Goal: Information Seeking & Learning: Compare options

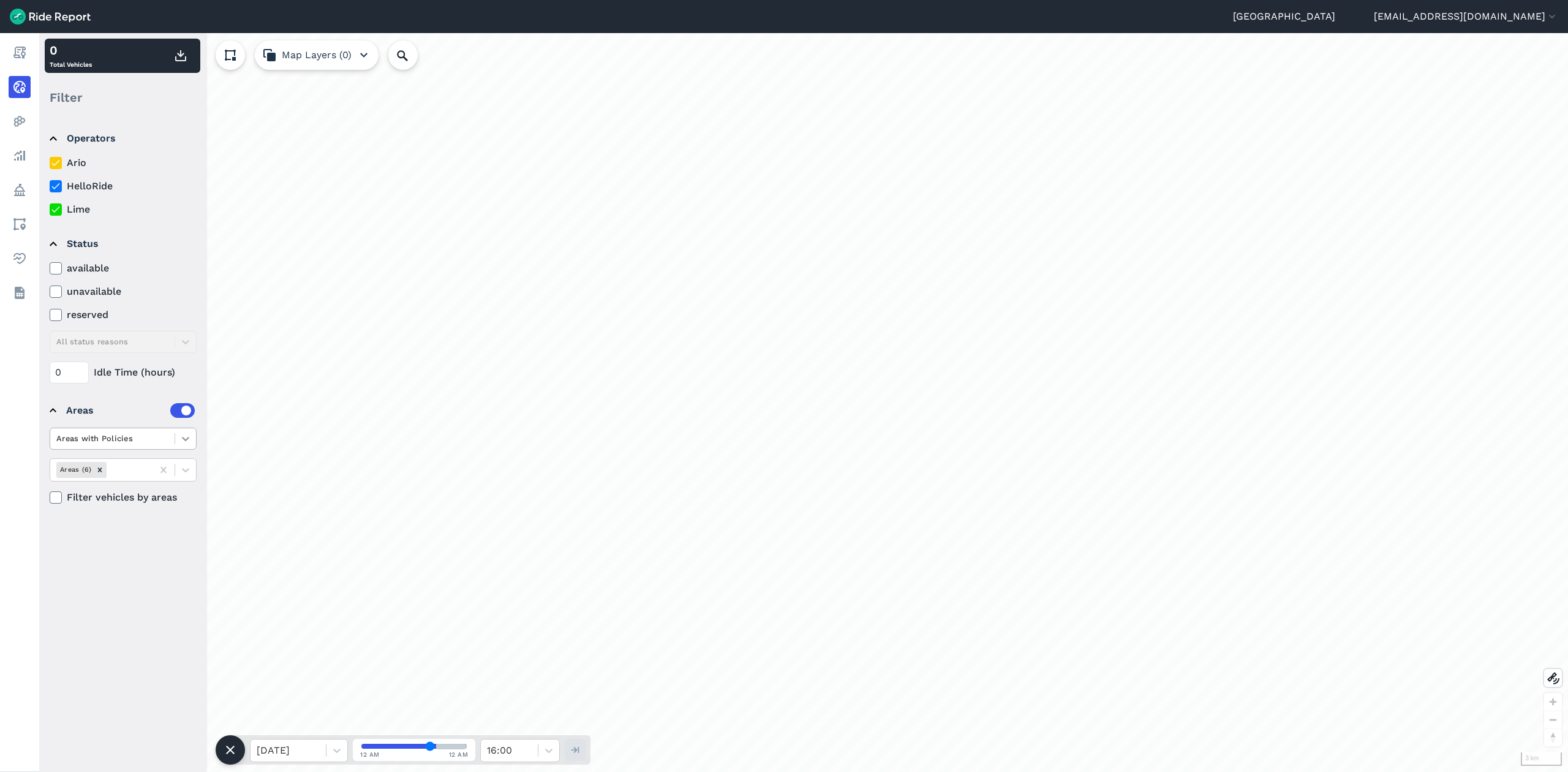
click at [186, 440] on icon at bounding box center [186, 438] width 12 height 12
click at [124, 660] on div "Operators Ario HelloRide Lime Status available unavailable reserved All status …" at bounding box center [122, 444] width 166 height 655
click at [182, 469] on icon at bounding box center [186, 470] width 12 height 12
click at [129, 623] on div "City of [GEOGRAPHIC_DATA] LGA" at bounding box center [123, 640] width 147 height 33
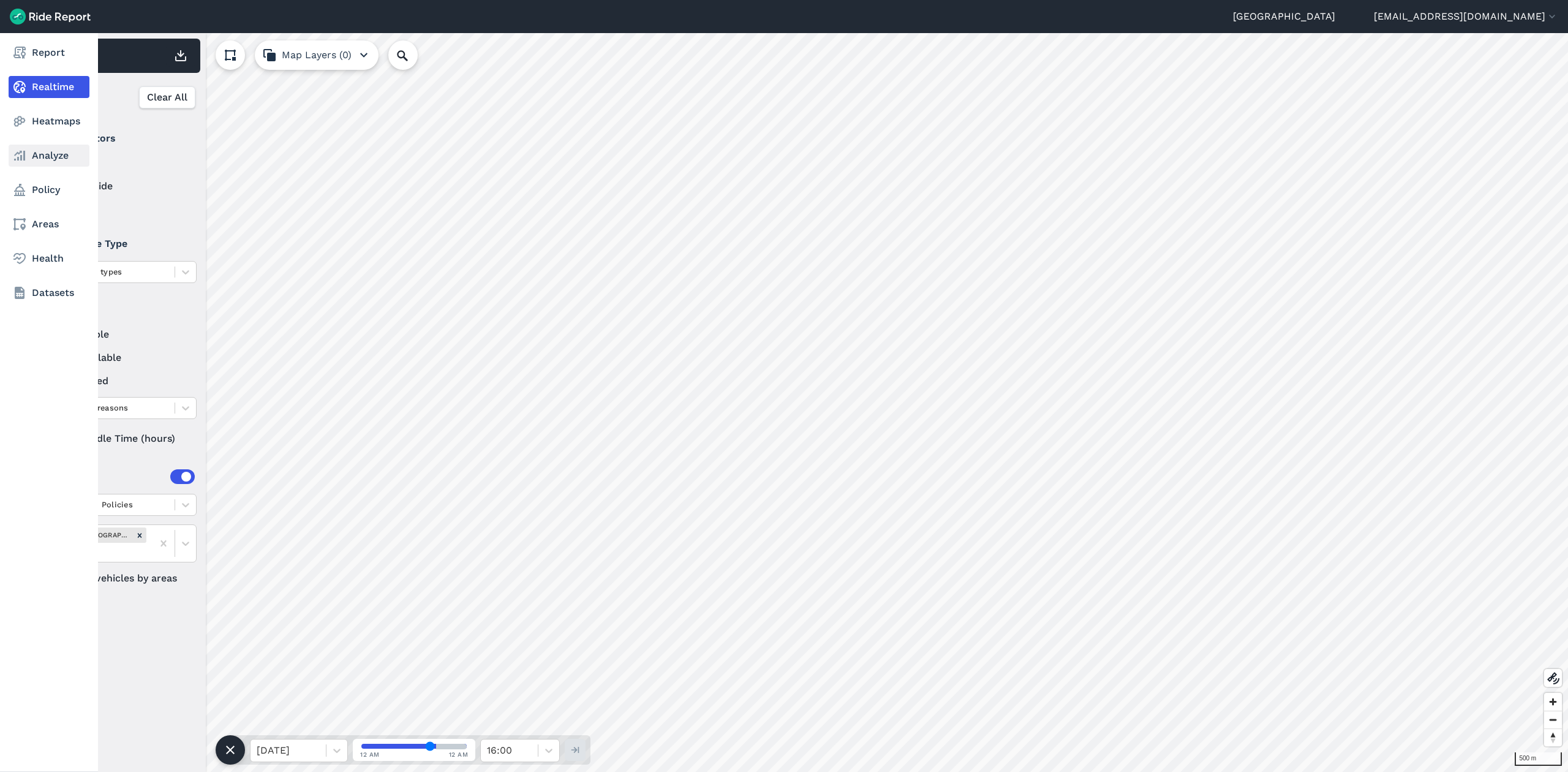
click at [57, 154] on link "Analyze" at bounding box center [49, 155] width 81 height 22
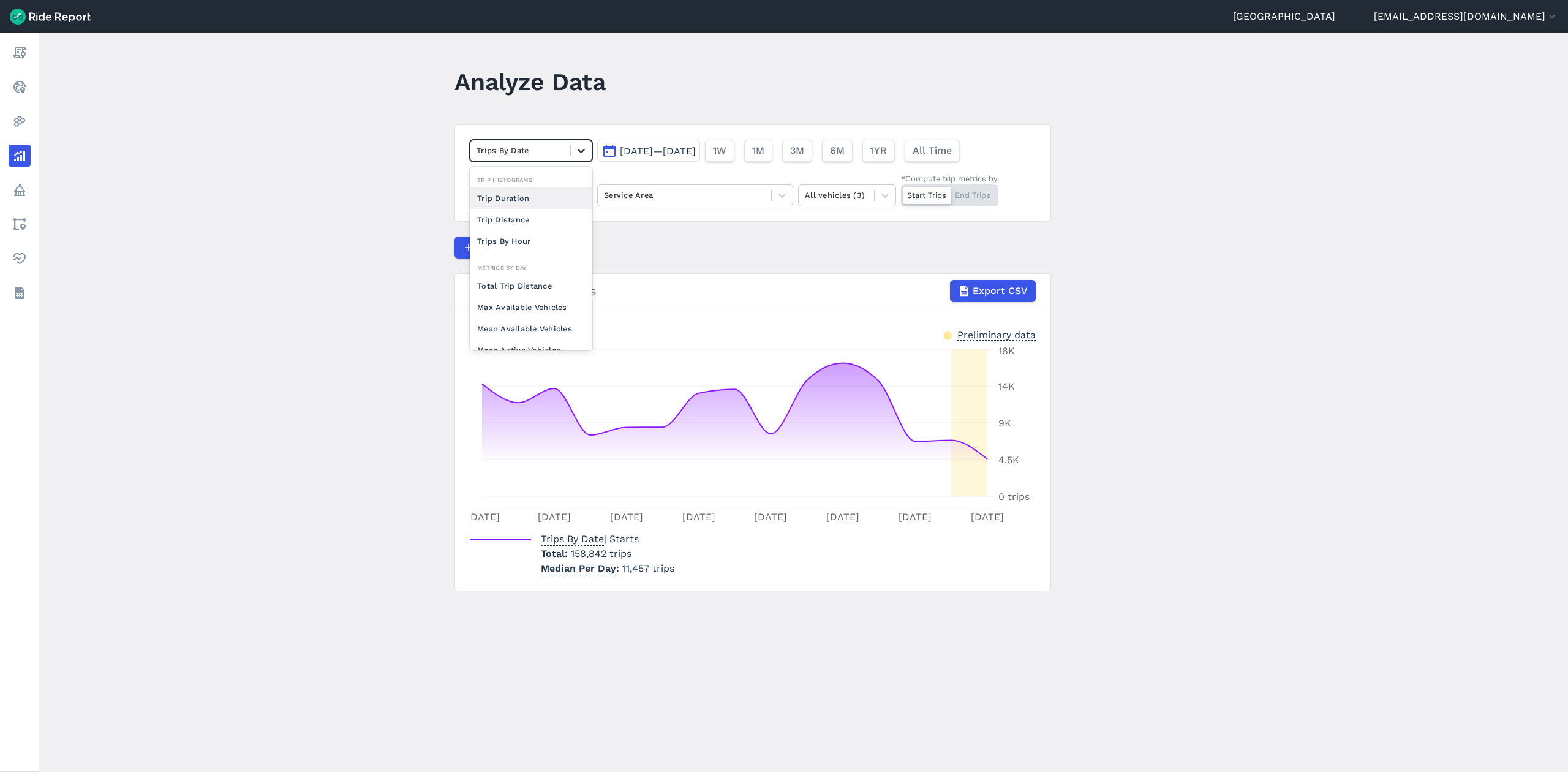
click at [575, 152] on icon at bounding box center [581, 150] width 12 height 12
click at [534, 302] on div "Max Available Vehicles" at bounding box center [530, 307] width 122 height 21
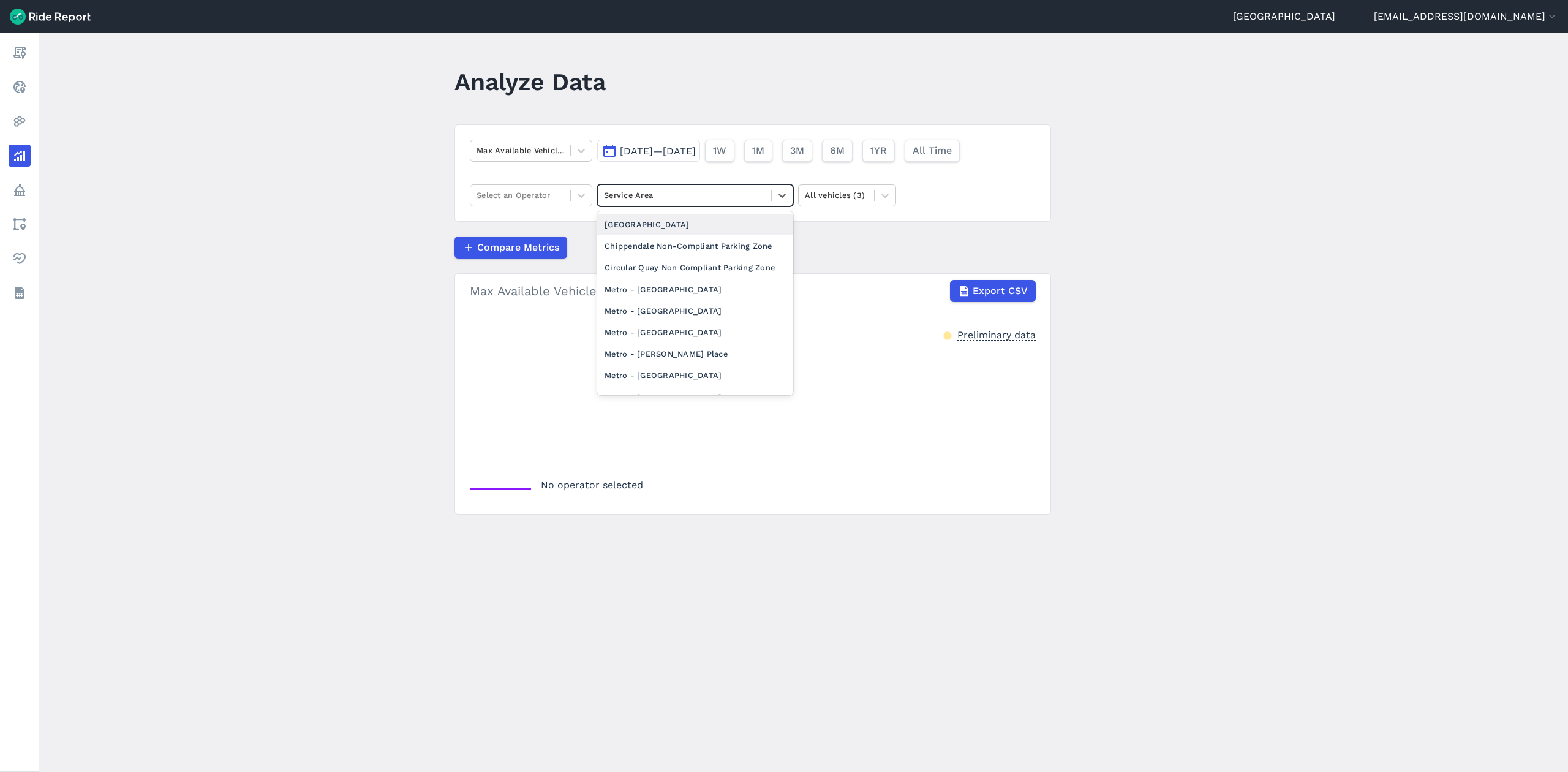
click at [697, 196] on div at bounding box center [684, 195] width 161 height 14
click at [663, 331] on div "City of [GEOGRAPHIC_DATA] LGA" at bounding box center [695, 320] width 196 height 21
click at [585, 193] on icon at bounding box center [581, 195] width 12 height 12
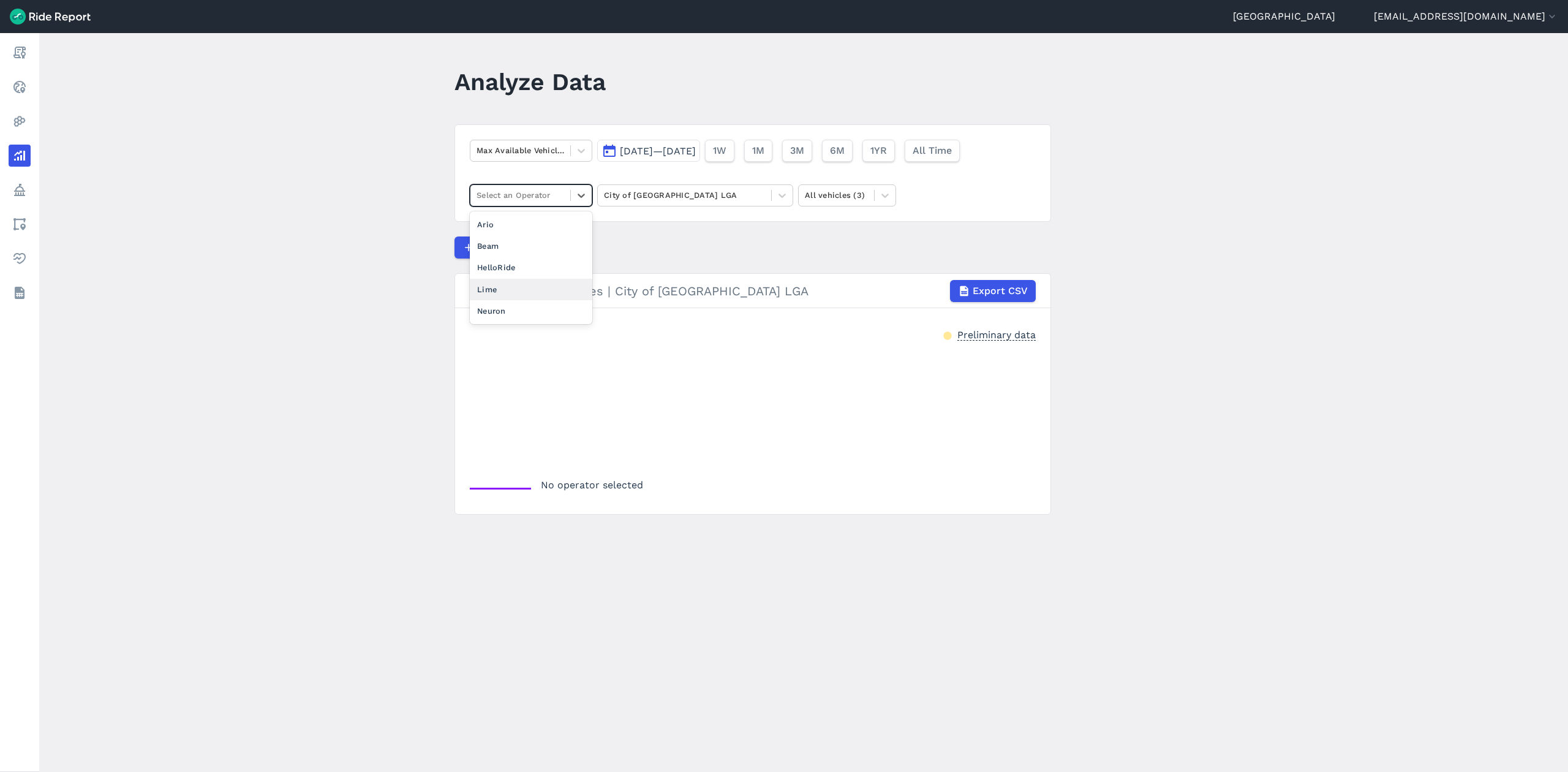
click at [530, 282] on div "Lime" at bounding box center [530, 289] width 122 height 21
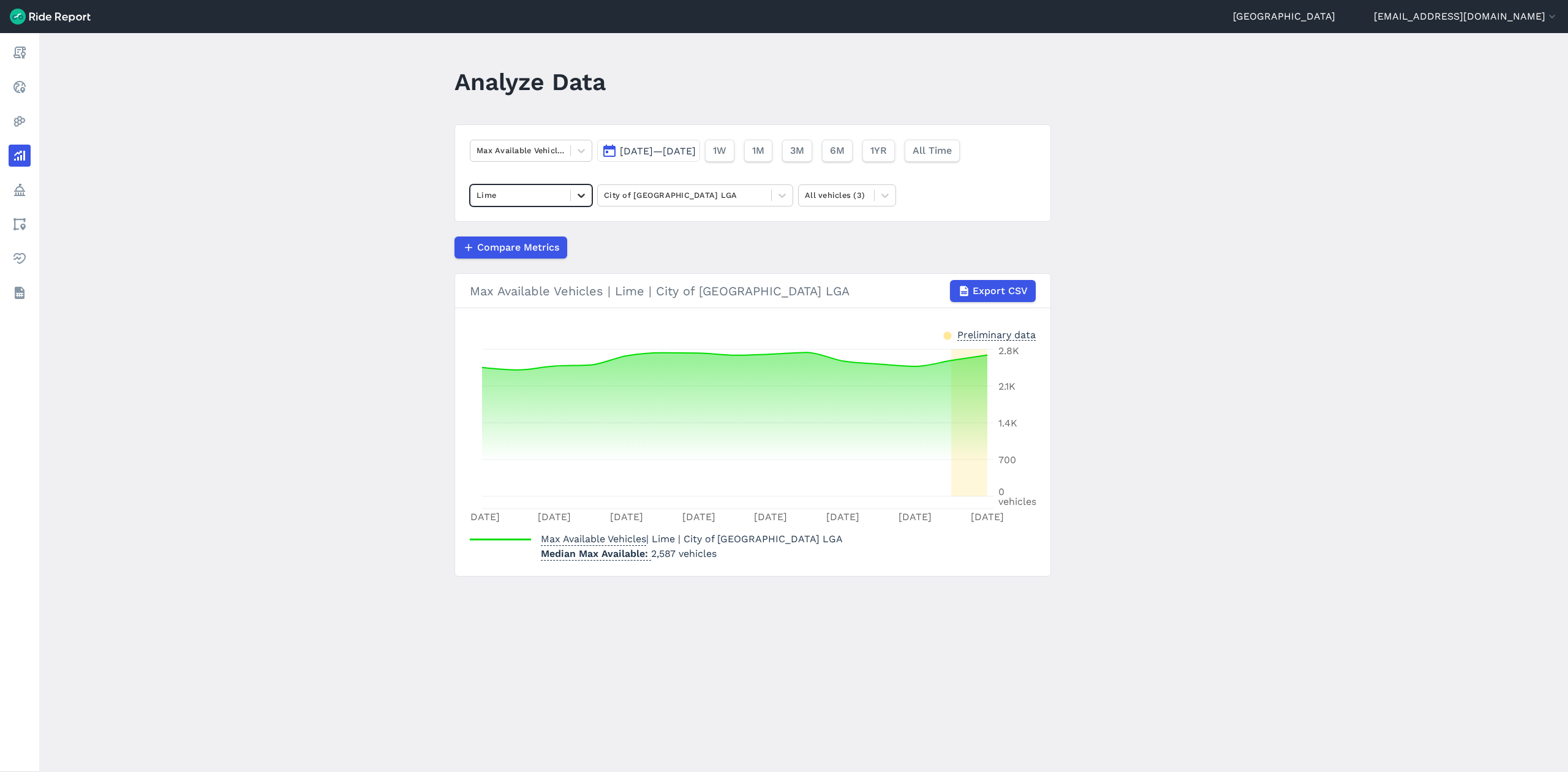
click at [585, 196] on icon at bounding box center [581, 195] width 12 height 12
click at [532, 230] on div "Ario" at bounding box center [530, 225] width 122 height 21
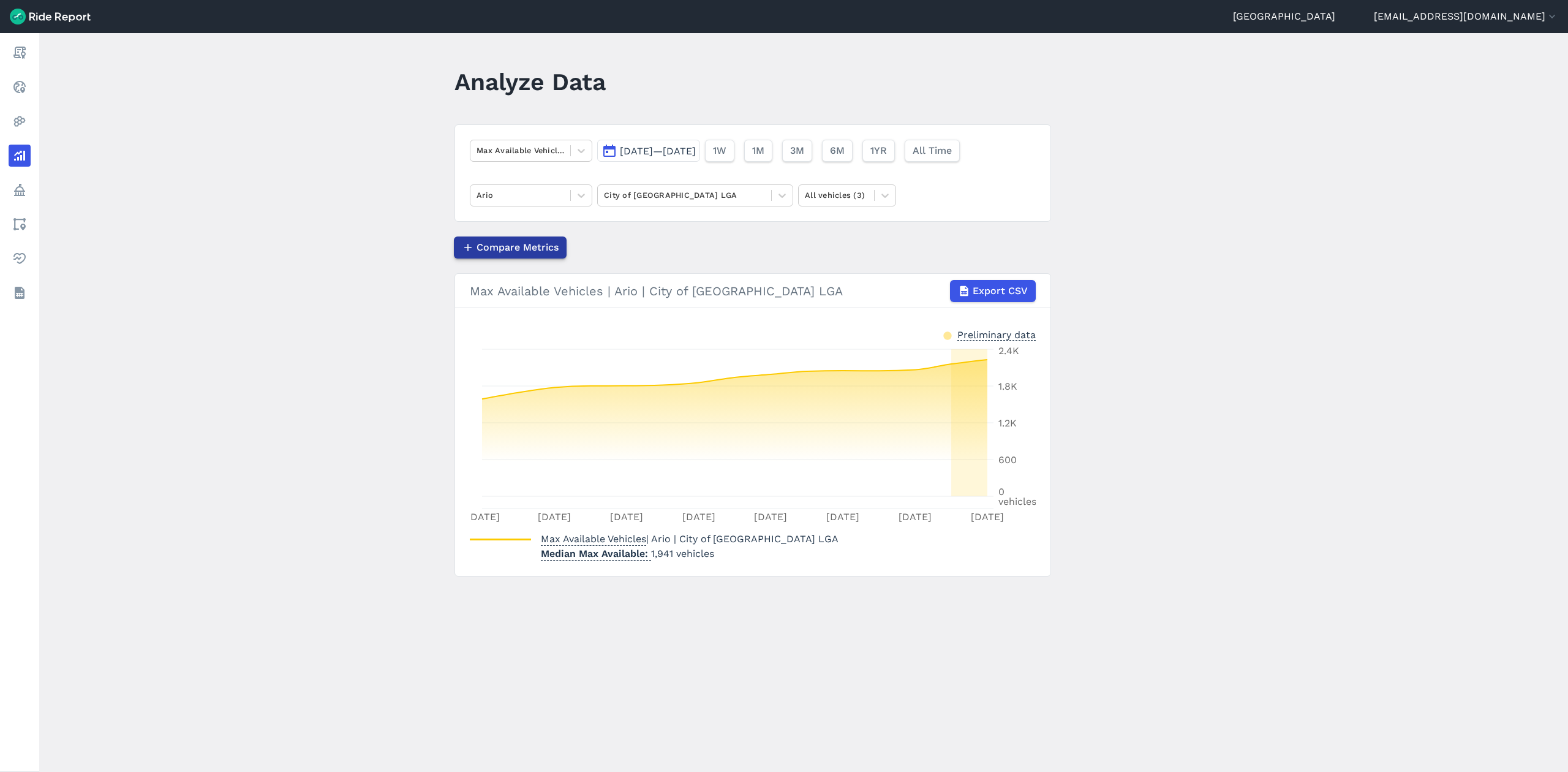
click at [561, 249] on button "Compare Metrics" at bounding box center [510, 247] width 113 height 22
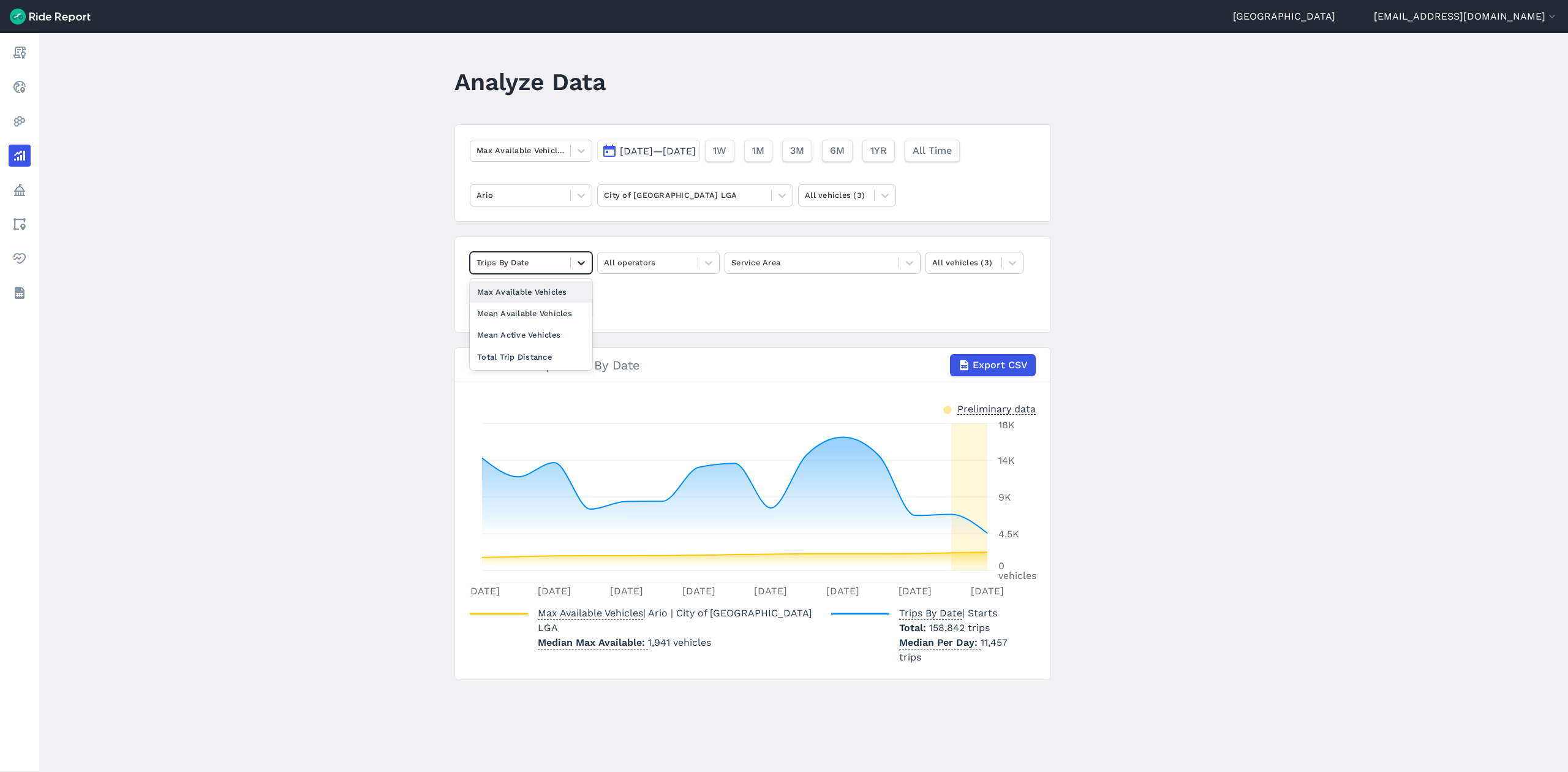
click at [584, 264] on icon at bounding box center [581, 263] width 12 height 12
click at [550, 287] on div "Max Available Vehicles" at bounding box center [530, 292] width 122 height 21
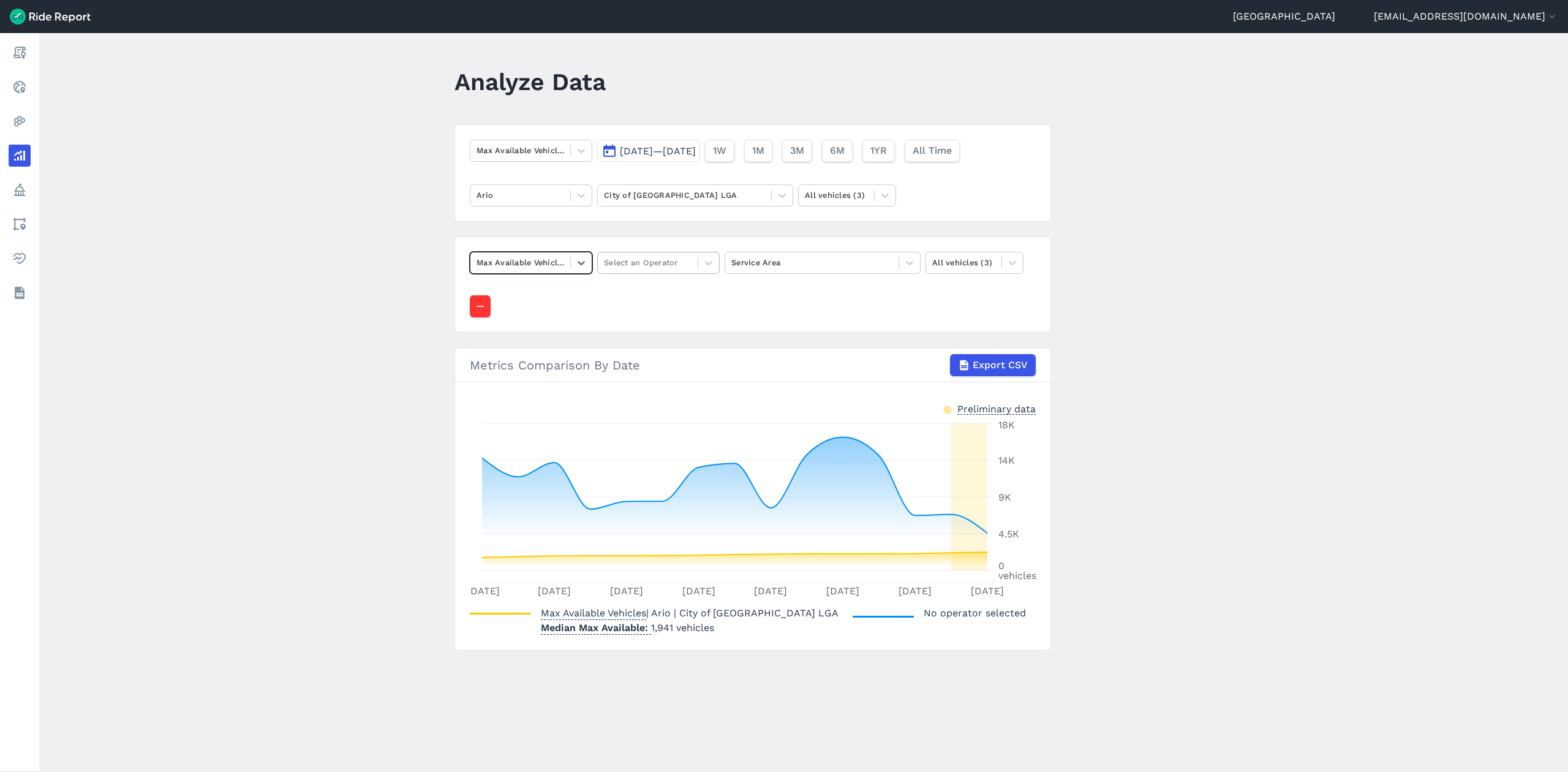
click at [691, 264] on div "Select an Operator" at bounding box center [647, 263] width 100 height 19
click at [633, 346] on div "Lime" at bounding box center [658, 357] width 122 height 21
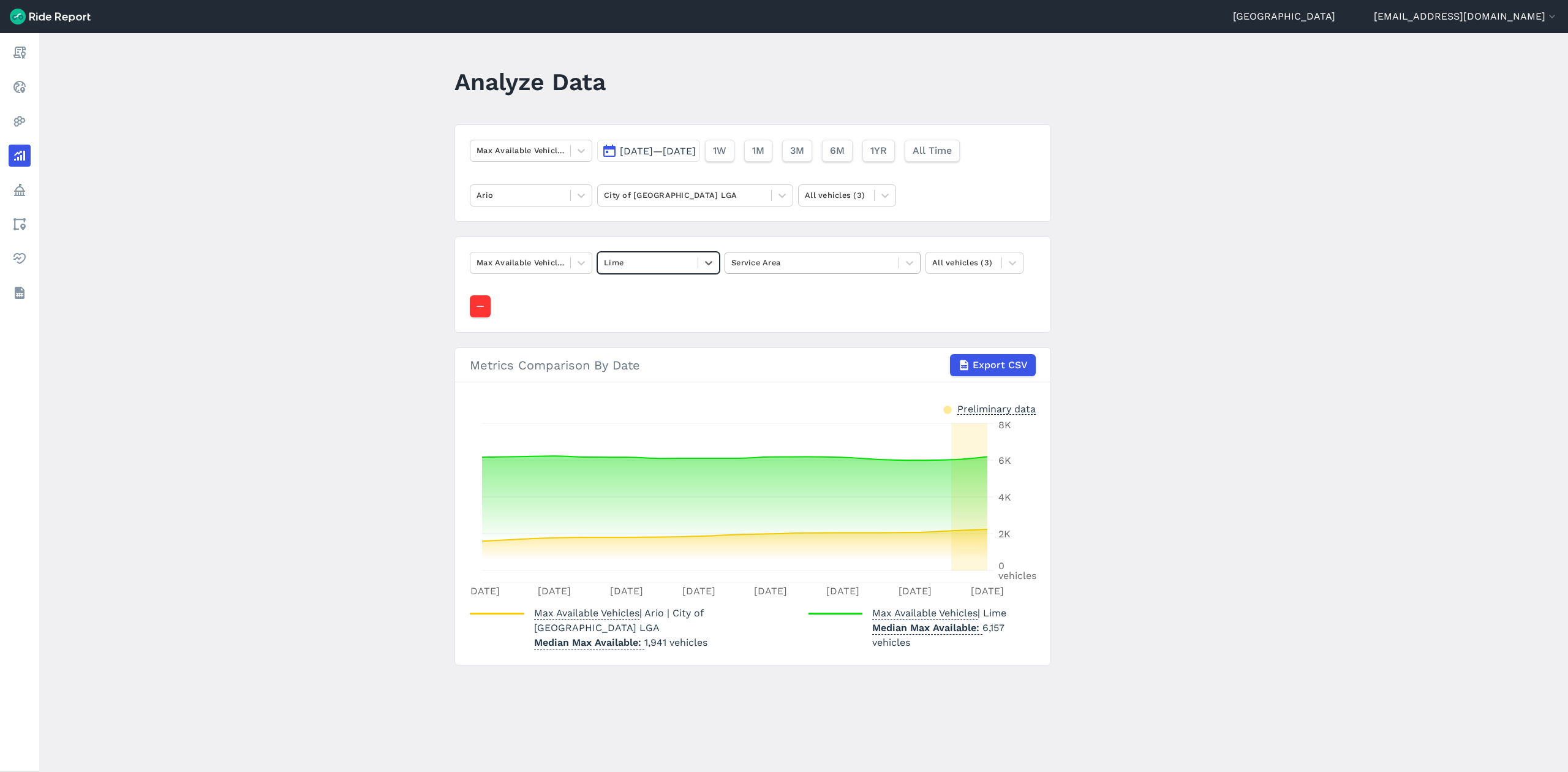
click at [793, 263] on div at bounding box center [812, 262] width 161 height 14
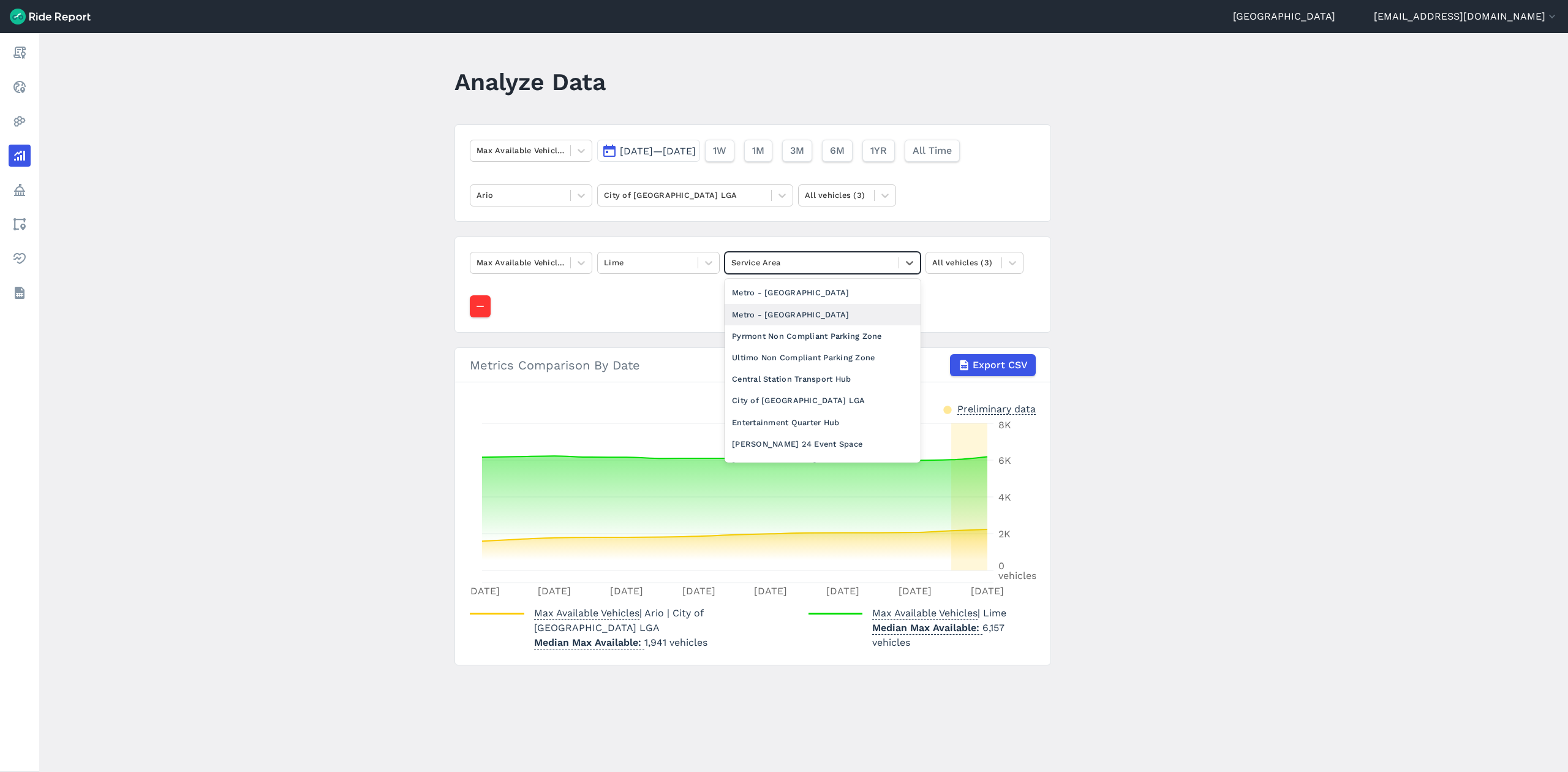
scroll to position [163, 0]
click at [786, 392] on div "City of [GEOGRAPHIC_DATA] LGA" at bounding box center [822, 388] width 196 height 21
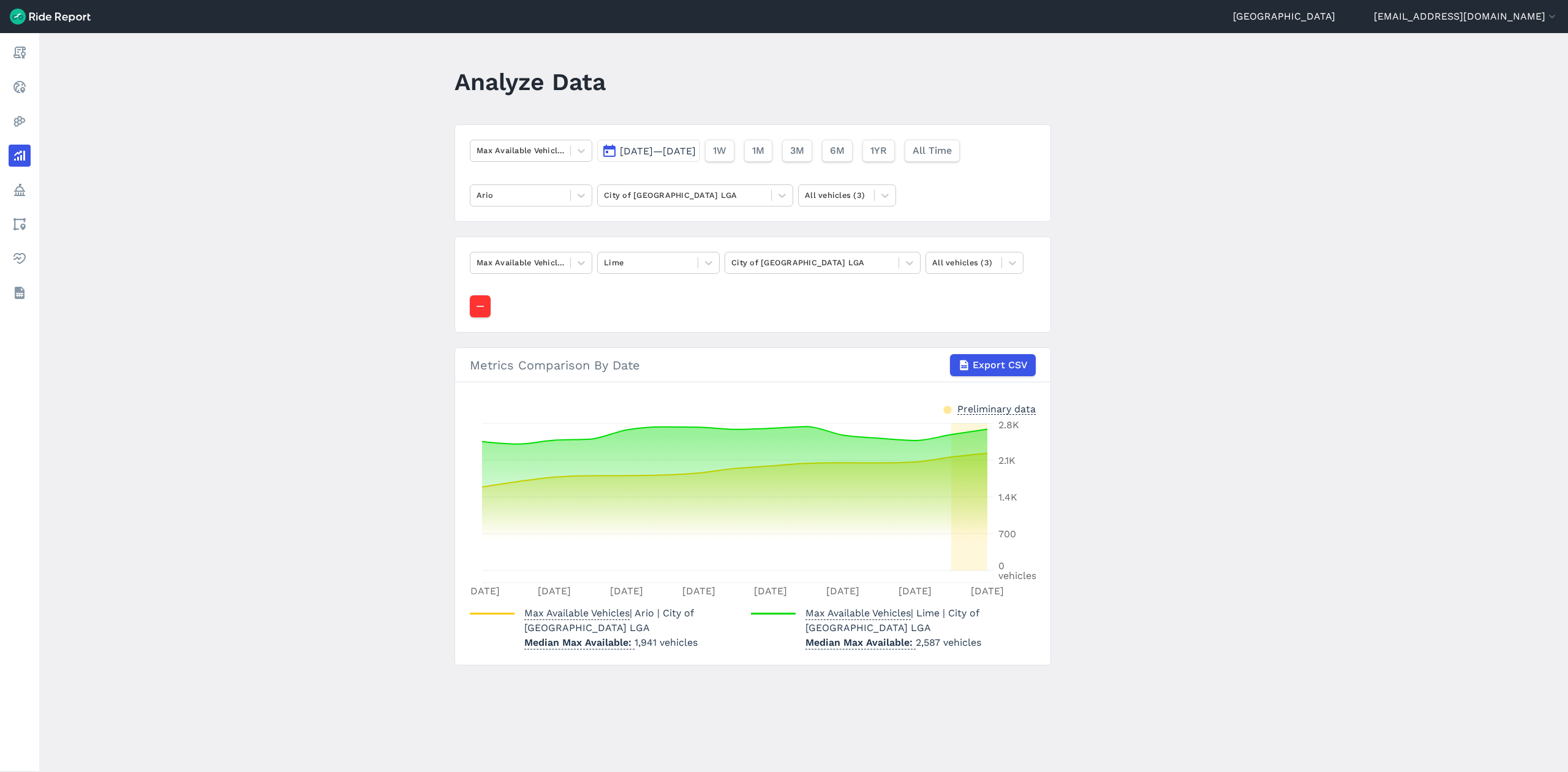
click at [629, 156] on span "[DATE]—[DATE]" at bounding box center [658, 150] width 76 height 11
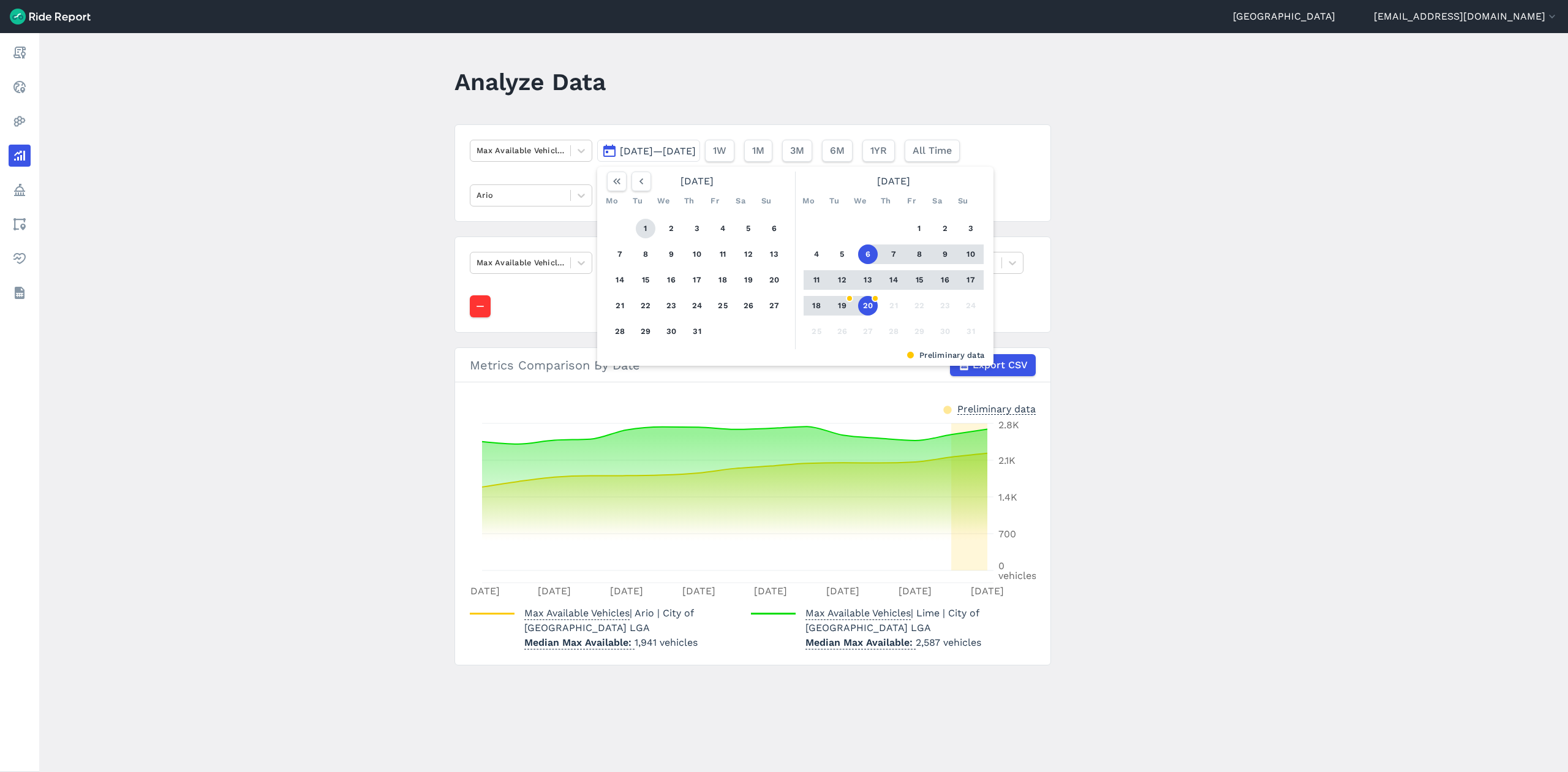
click at [637, 227] on button "1" at bounding box center [645, 228] width 19 height 19
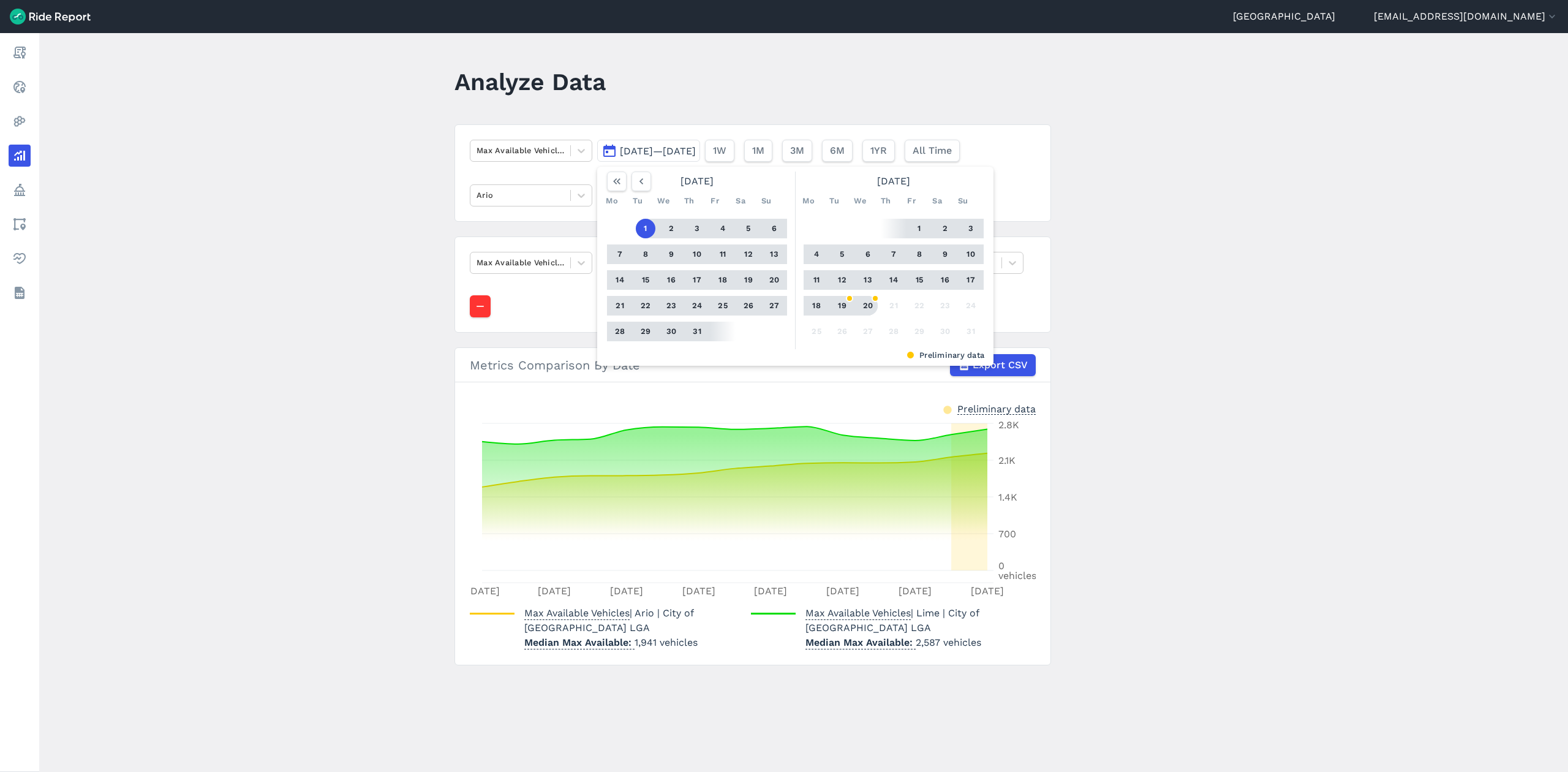
click at [867, 307] on button "20" at bounding box center [868, 305] width 19 height 19
